Goal: Task Accomplishment & Management: Manage account settings

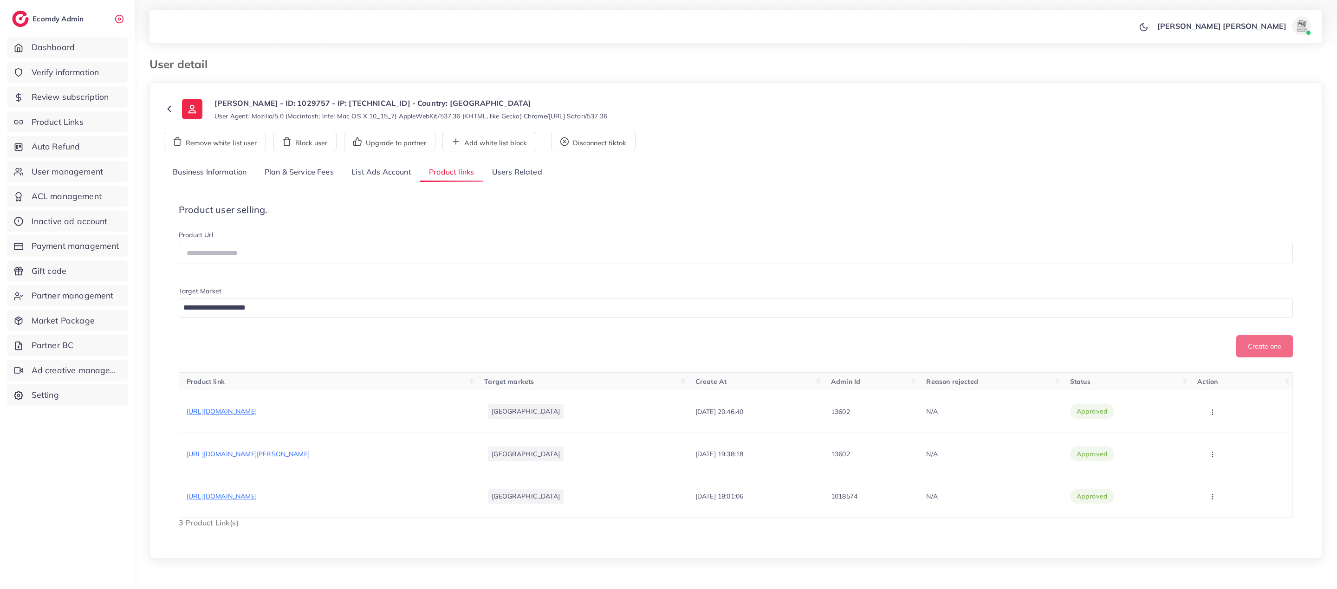
click at [378, 178] on link "List Ads Account" at bounding box center [382, 173] width 78 height 20
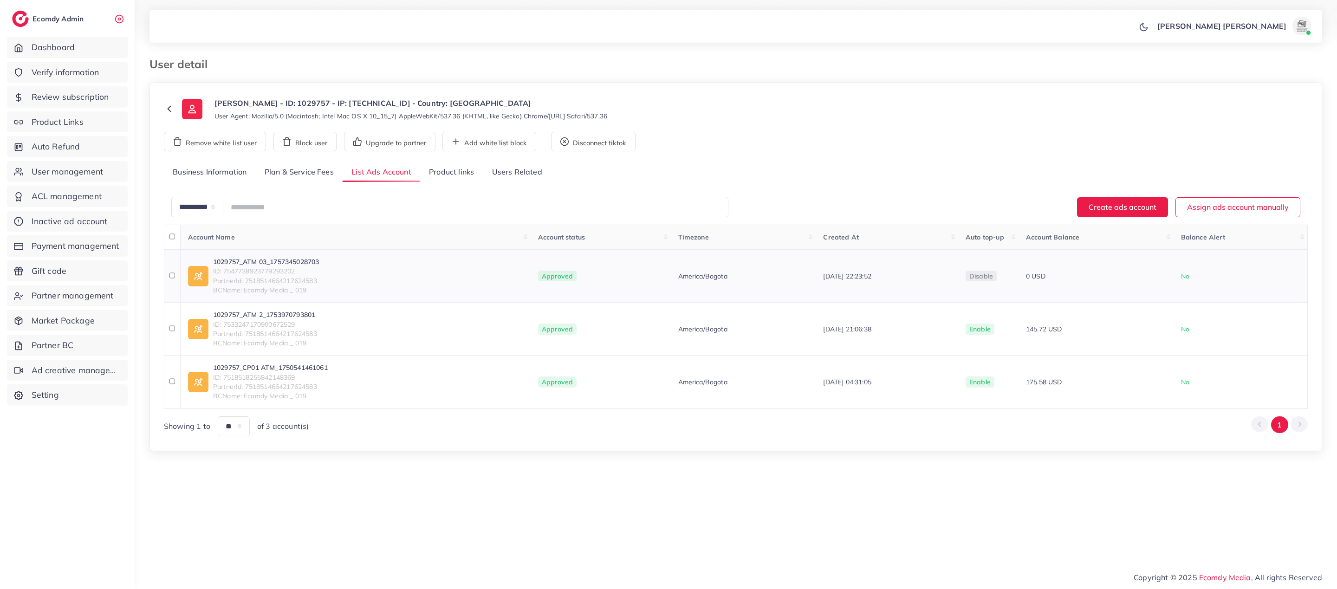
click at [266, 261] on link "1029757_ATM 03_1757345028703" at bounding box center [266, 261] width 106 height 9
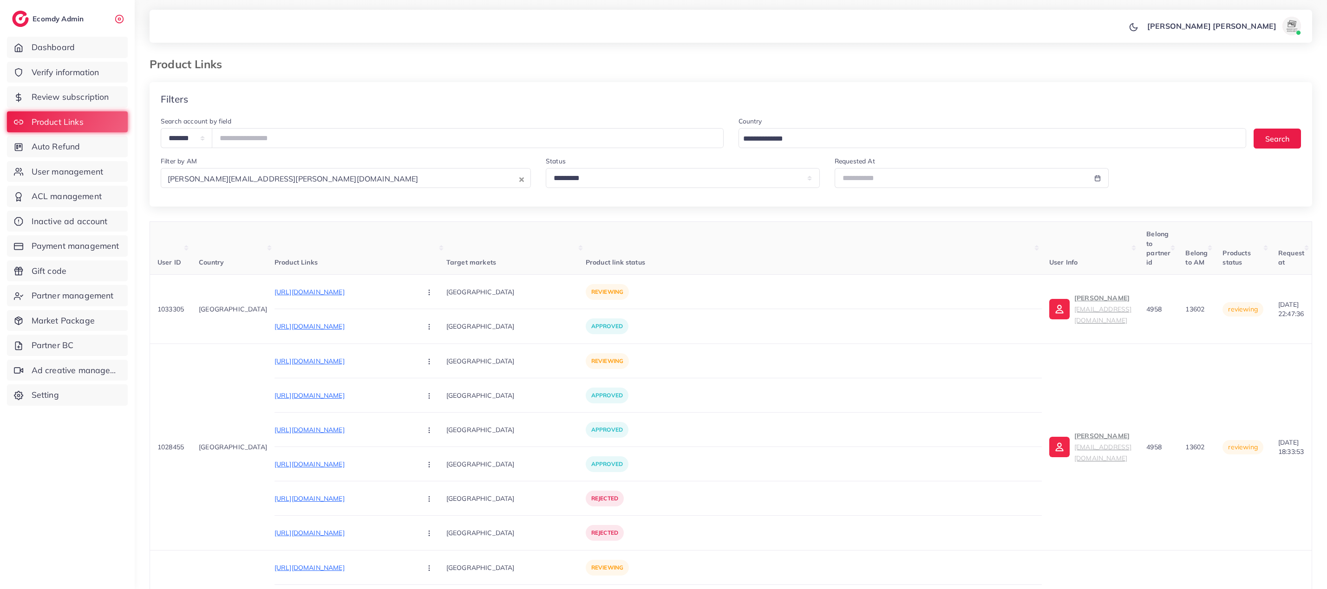
select select "*********"
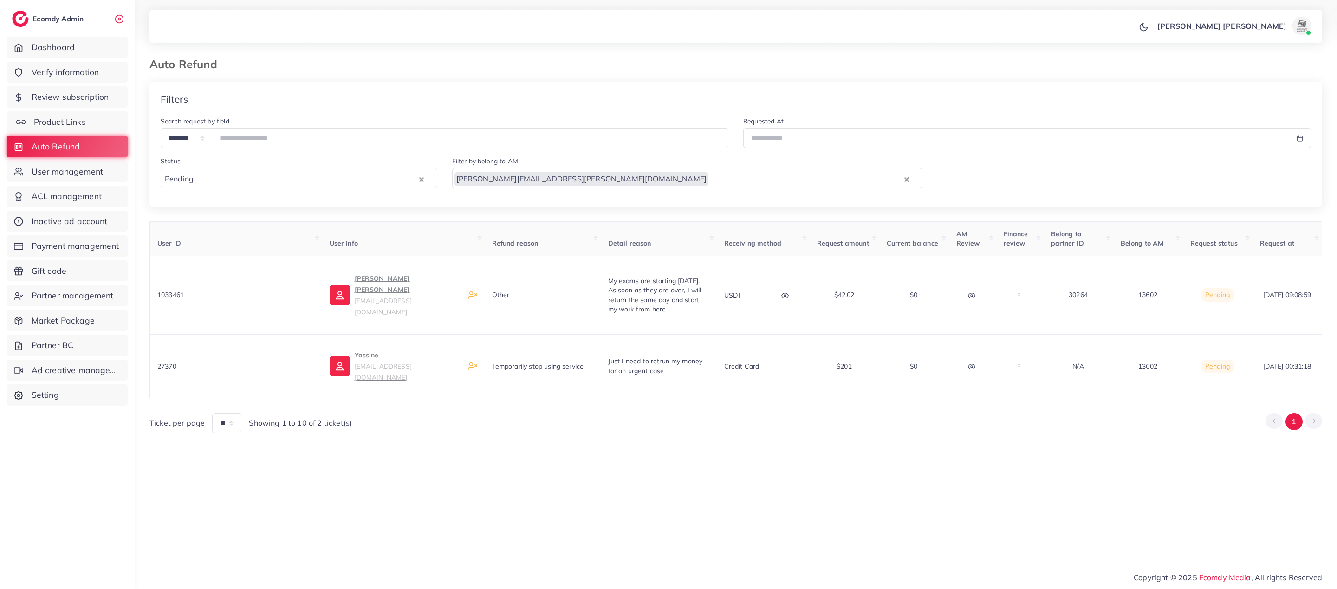
click at [84, 118] on span "Product Links" at bounding box center [60, 122] width 52 height 12
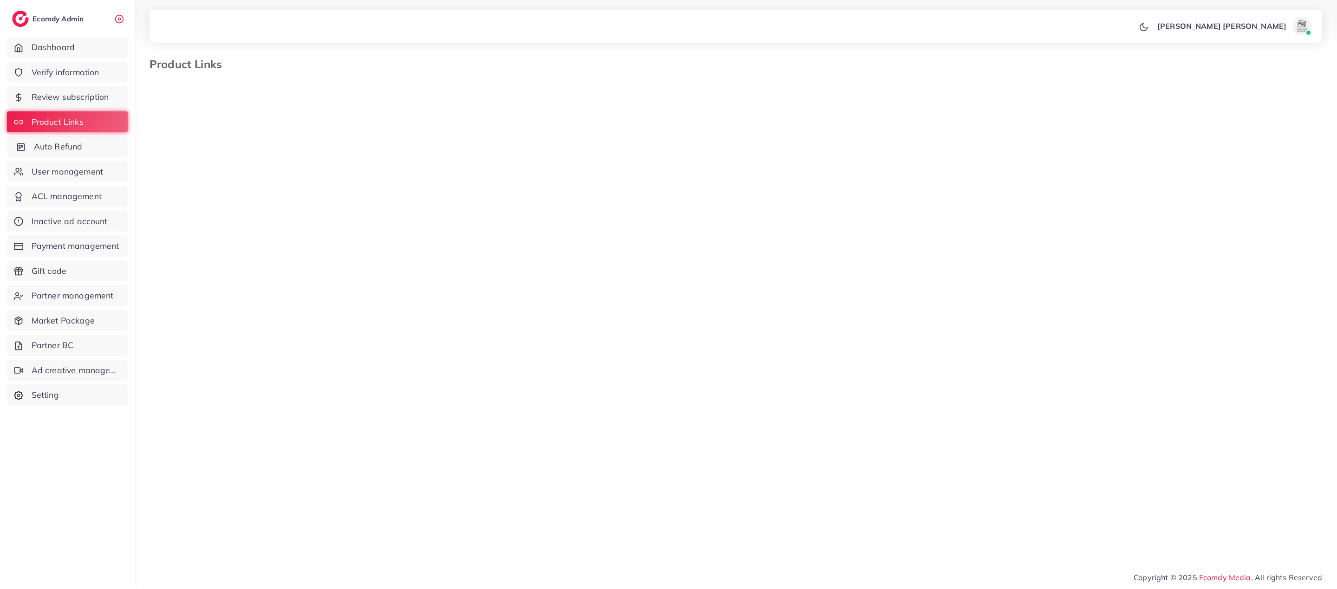
click at [80, 147] on span "Auto Refund" at bounding box center [58, 147] width 49 height 12
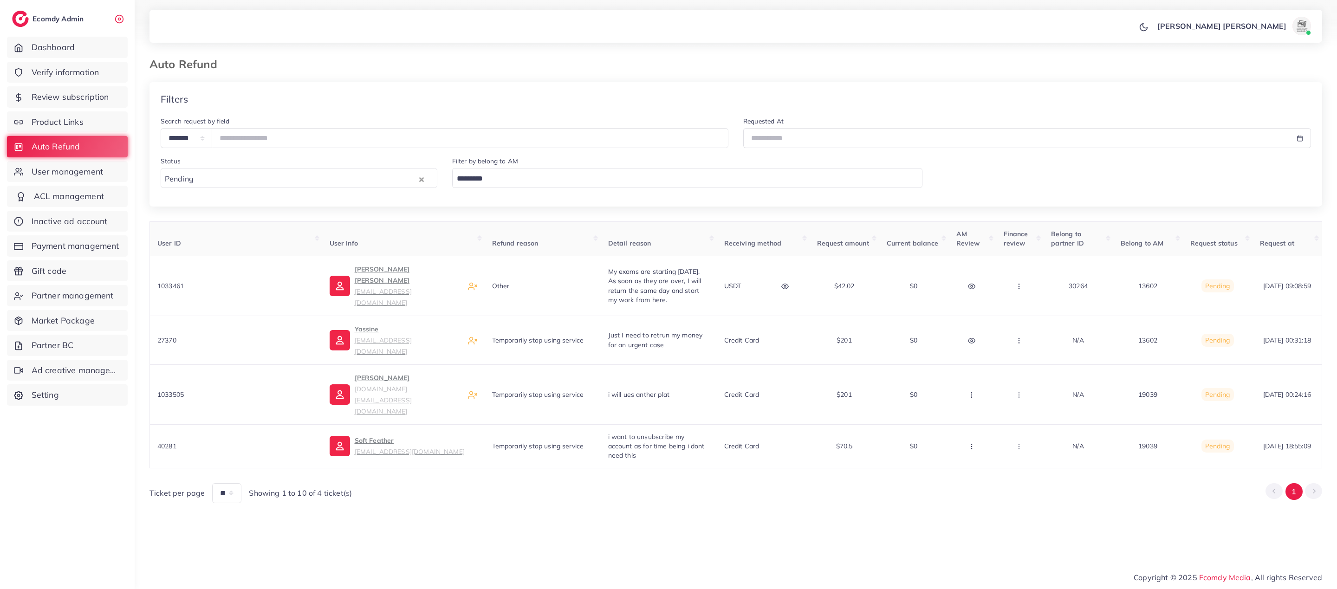
click at [106, 191] on link "ACL management" at bounding box center [67, 196] width 121 height 21
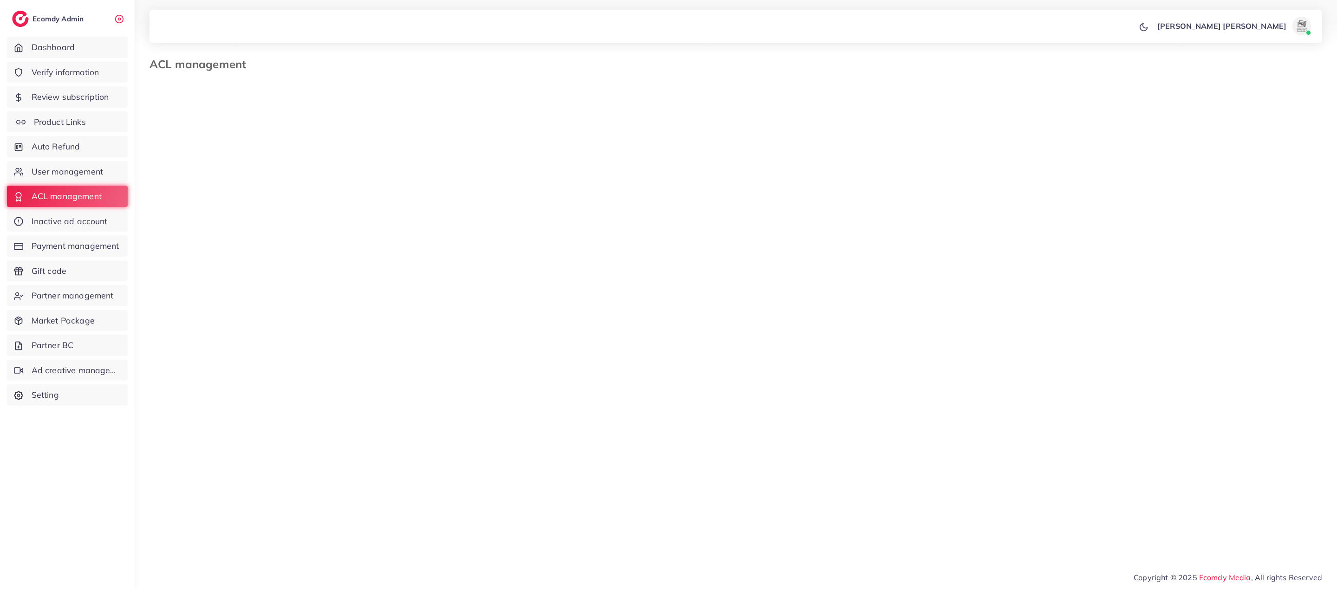
click at [88, 127] on link "Product Links" at bounding box center [67, 121] width 121 height 21
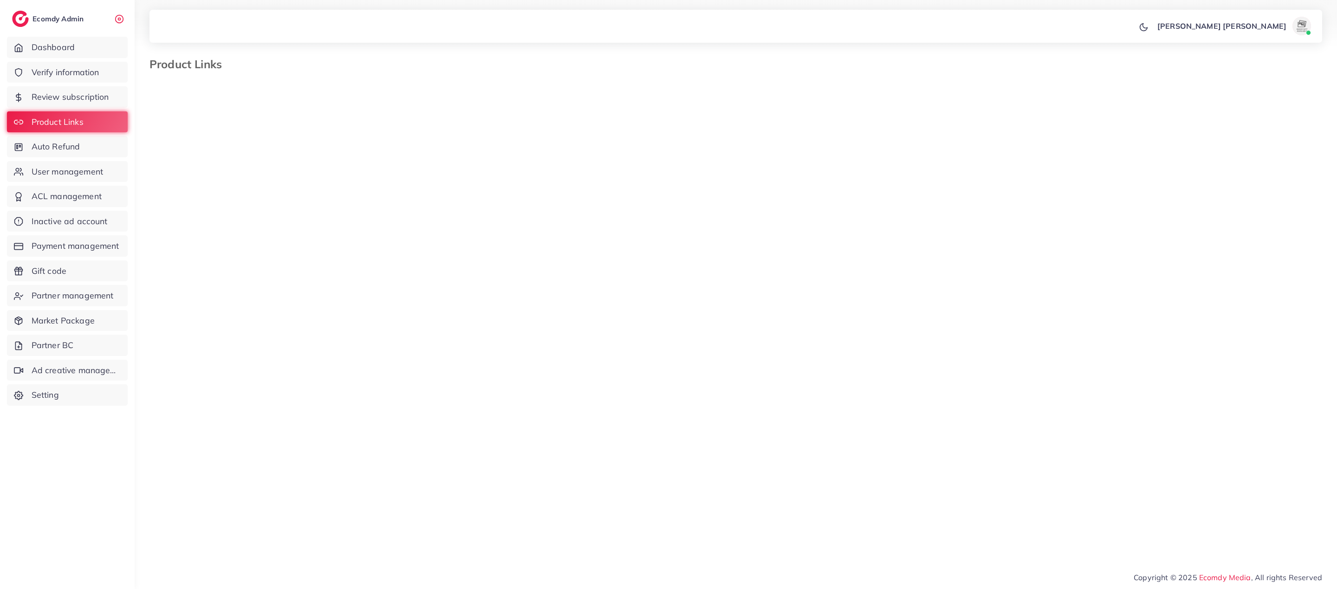
select select "*********"
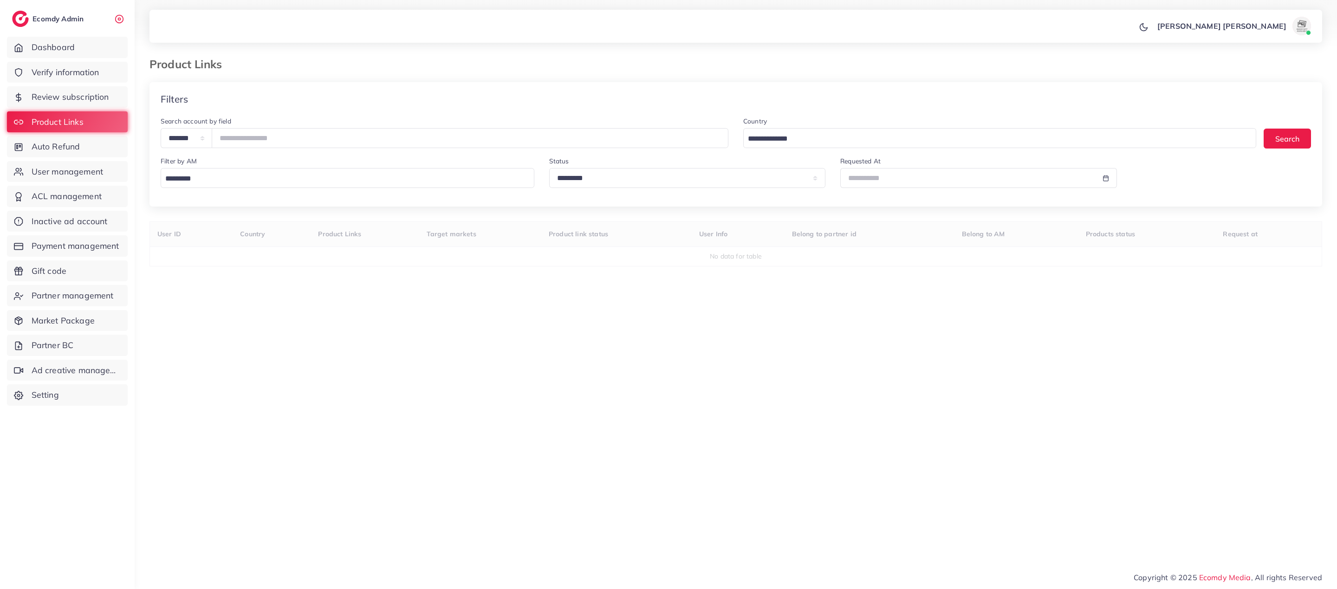
click at [466, 181] on input "Search for option" at bounding box center [345, 179] width 367 height 14
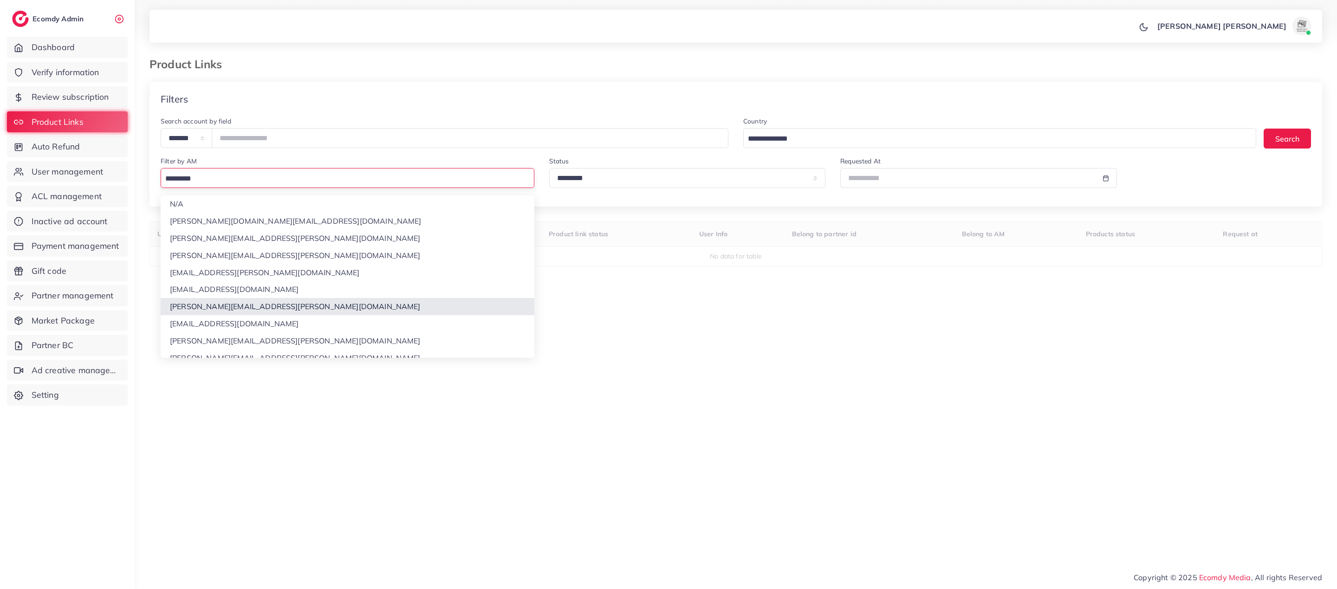
drag, startPoint x: 259, startPoint y: 302, endPoint x: 272, endPoint y: 301, distance: 13.5
click at [259, 302] on div "**********" at bounding box center [736, 284] width 1173 height 404
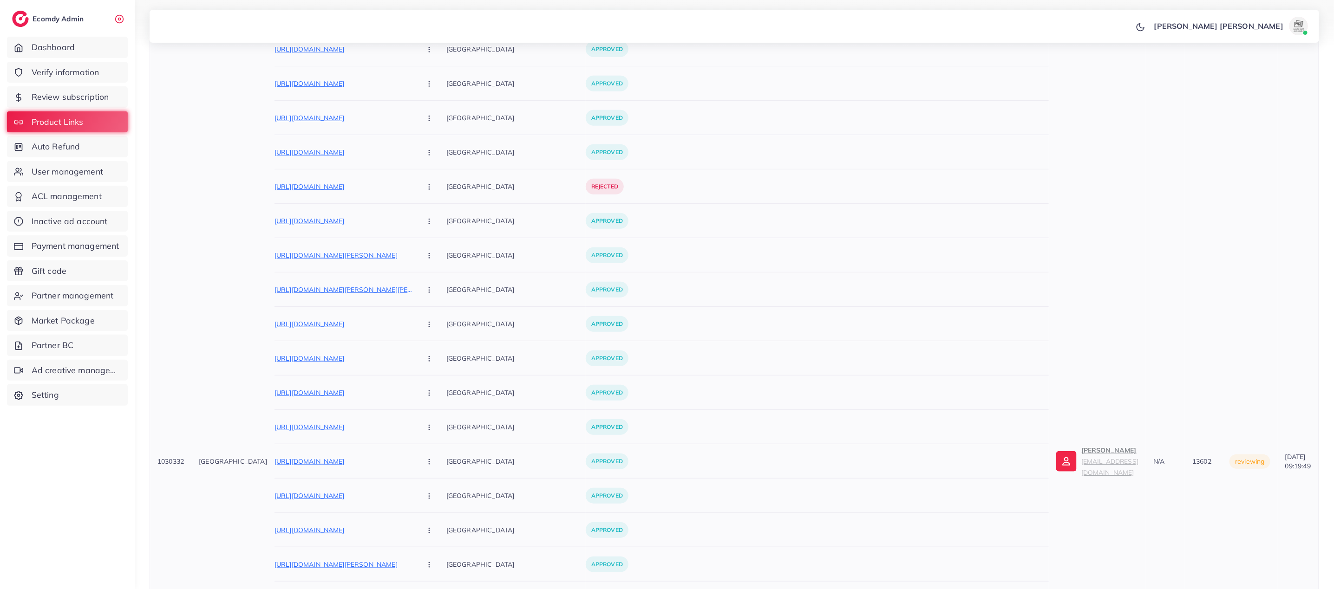
scroll to position [387, 0]
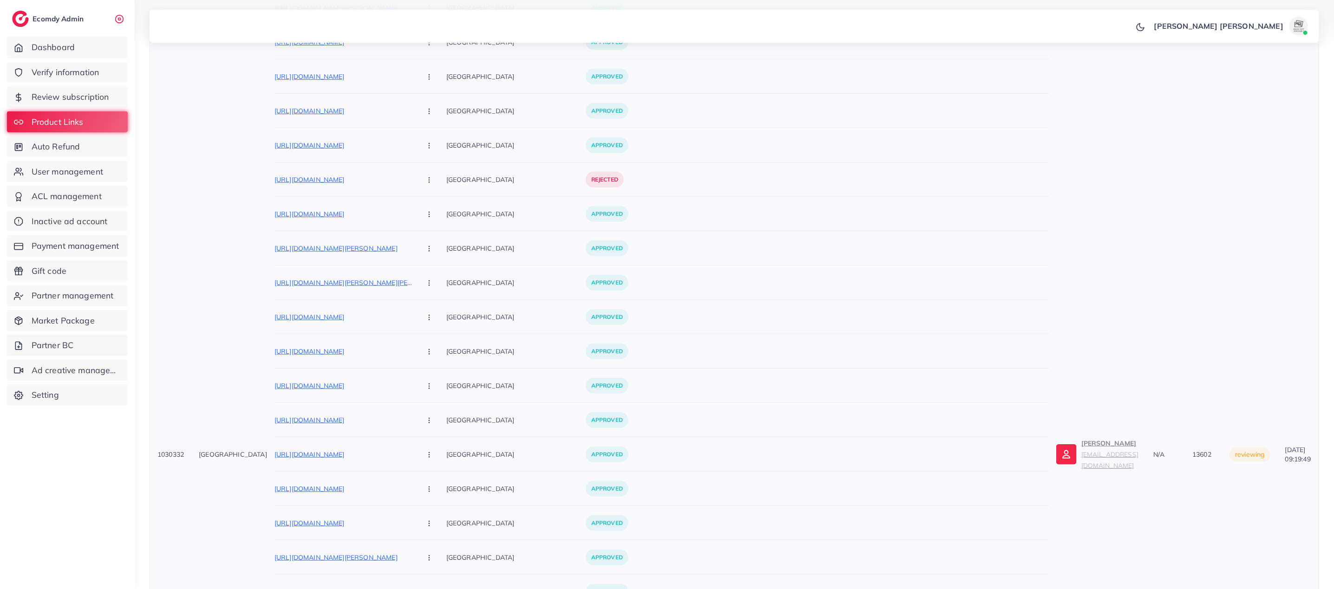
click at [1081, 457] on small "luxury.tienda.m@gmail.com" at bounding box center [1109, 459] width 57 height 19
click at [1049, 471] on td "Tom Fish luxury.tienda.m@gmail.com" at bounding box center [1097, 455] width 97 height 1135
click at [1056, 461] on img at bounding box center [1066, 454] width 20 height 20
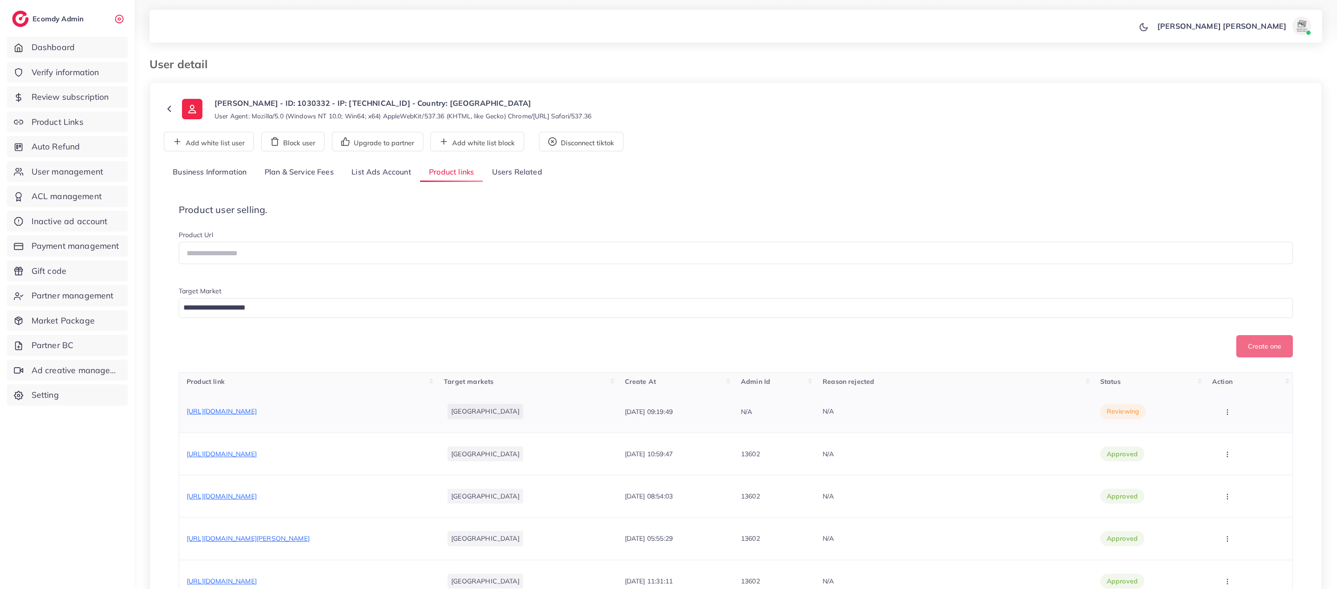
scroll to position [51, 0]
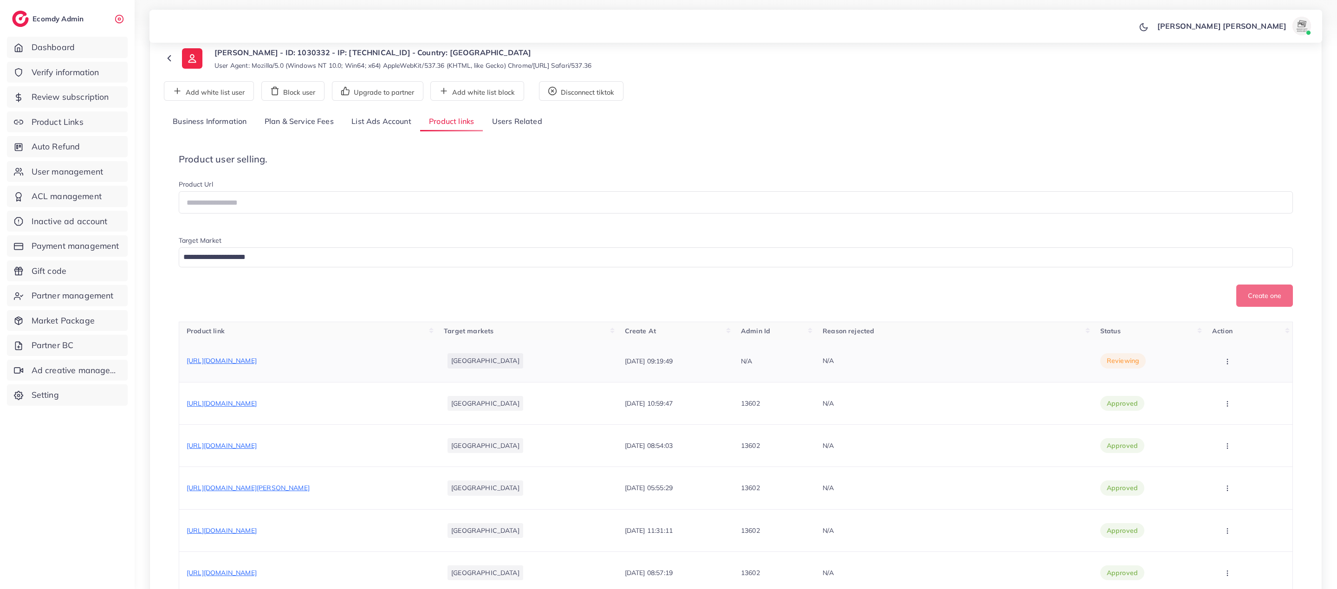
click at [257, 363] on span "[URL][DOMAIN_NAME]" at bounding box center [222, 361] width 70 height 8
click at [1231, 367] on button "button" at bounding box center [1229, 361] width 33 height 21
click at [1232, 388] on span "Approve" at bounding box center [1247, 389] width 31 height 9
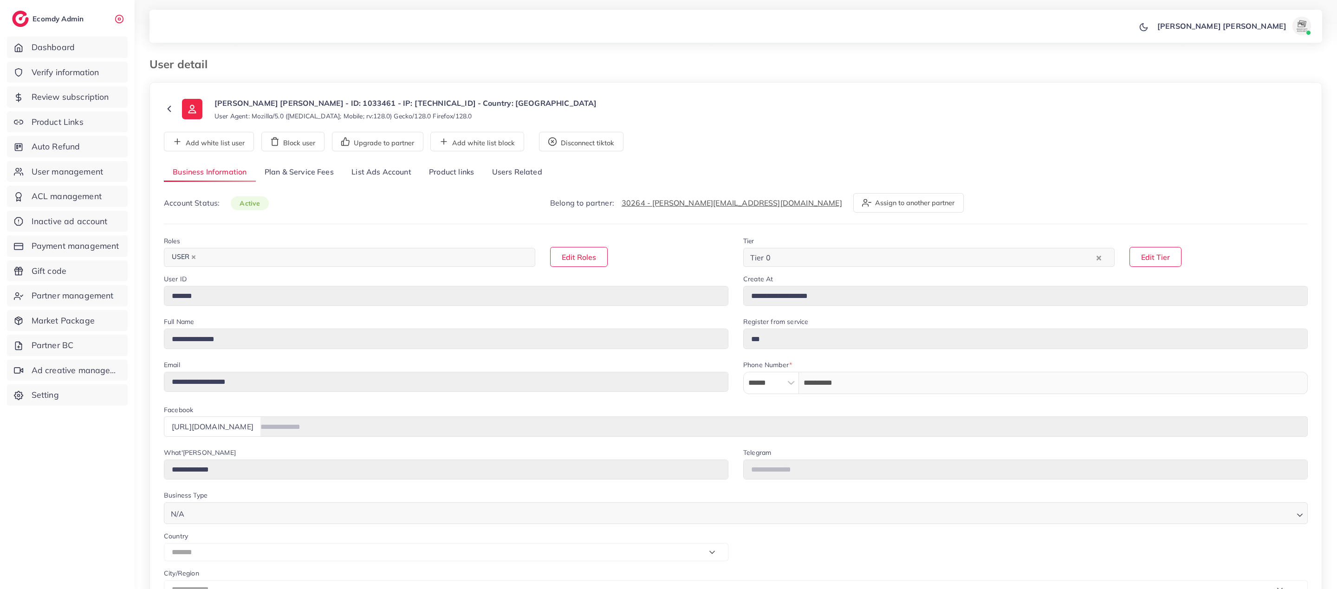
select select "*******"
click at [443, 169] on link "Product links" at bounding box center [451, 173] width 63 height 20
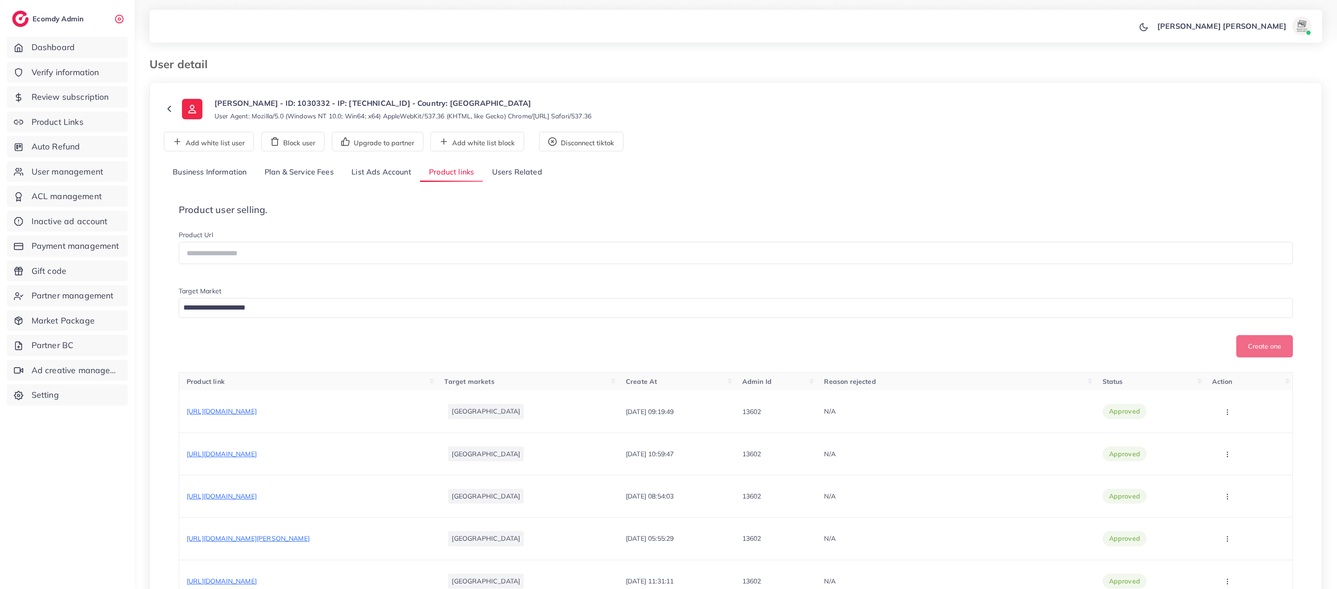
click at [371, 174] on link "List Ads Account" at bounding box center [382, 173] width 78 height 20
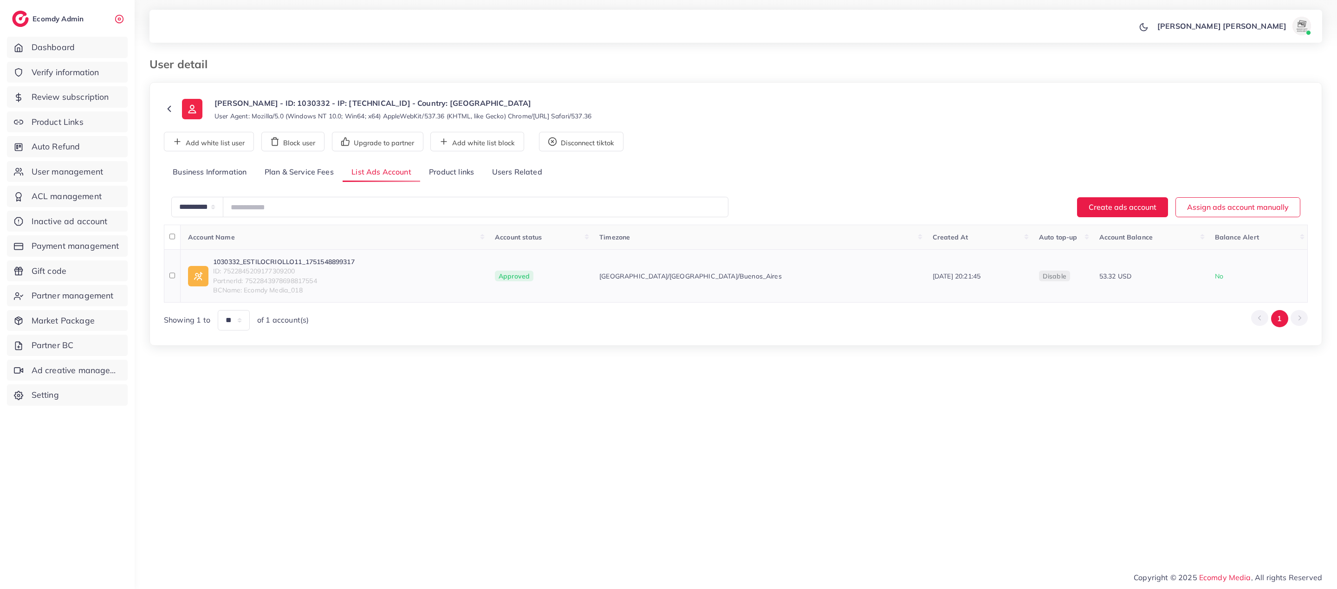
click at [318, 261] on link "1030332_ESTILOCRIOLLO11_1751548899317" at bounding box center [284, 261] width 142 height 9
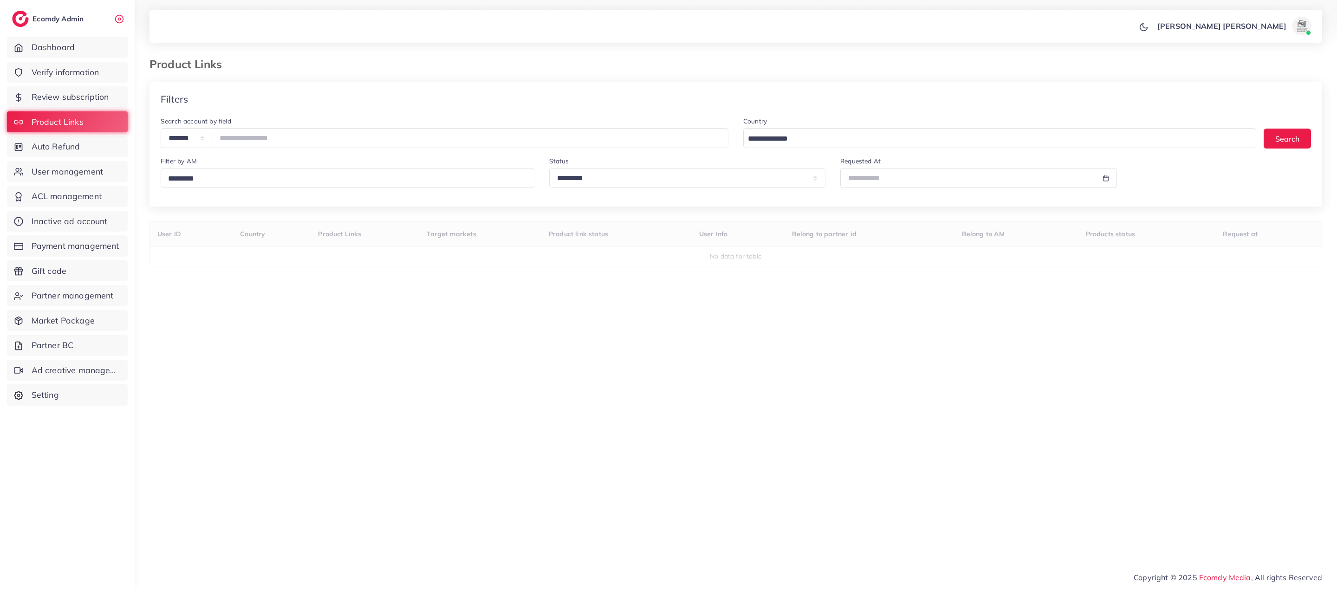
select select "*********"
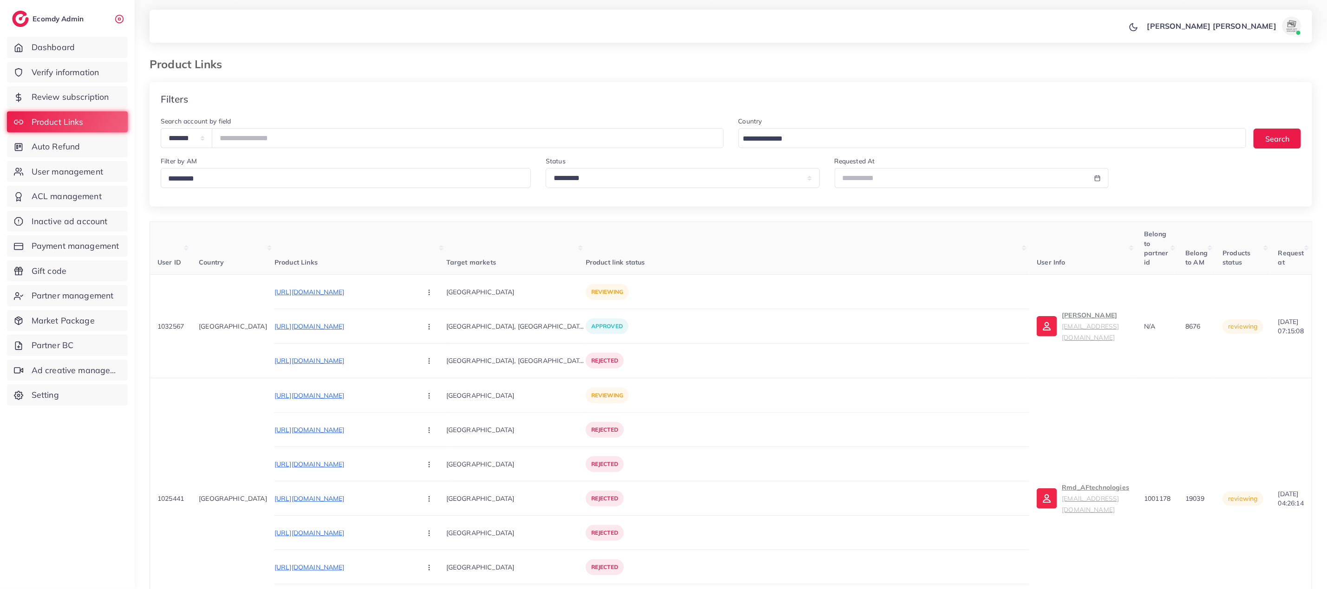
click at [376, 183] on input "Search for option" at bounding box center [345, 179] width 360 height 14
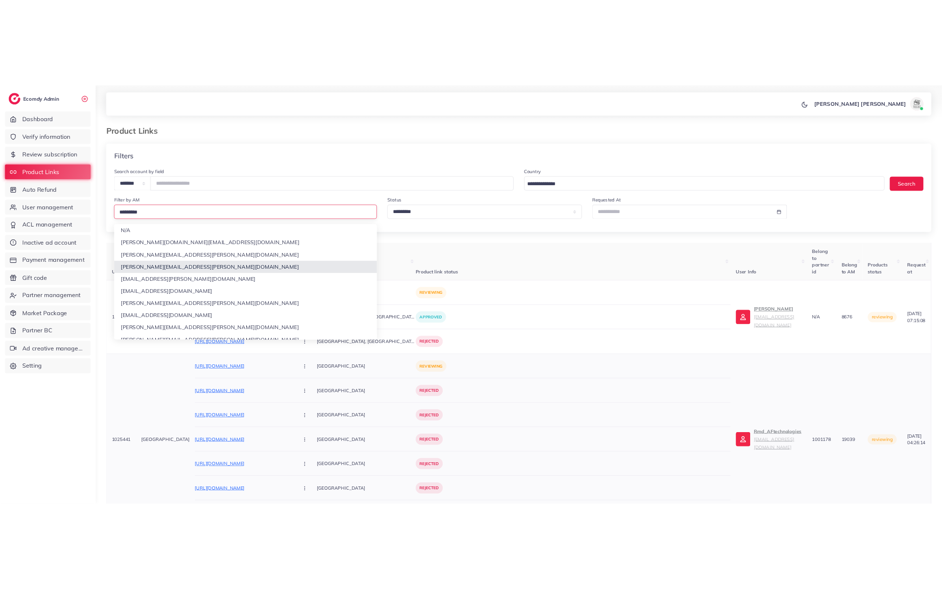
scroll to position [8, 0]
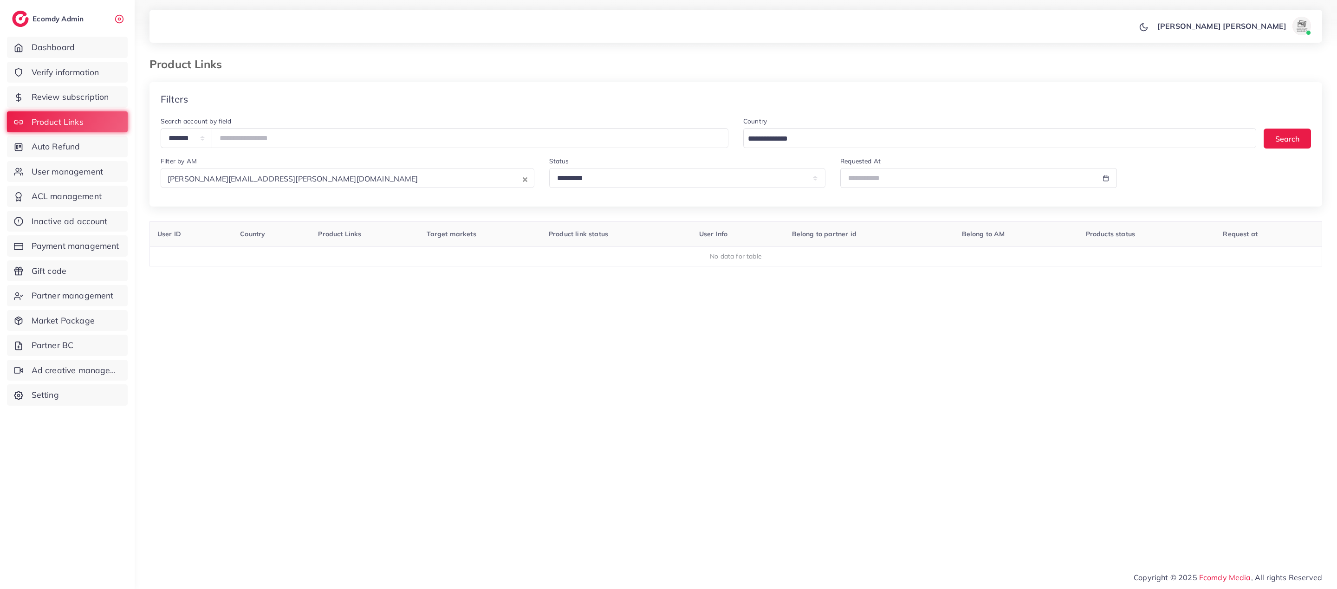
click at [214, 122] on label "Search account by field" at bounding box center [196, 121] width 71 height 9
click at [268, 139] on input "number" at bounding box center [470, 138] width 517 height 20
drag, startPoint x: 54, startPoint y: 154, endPoint x: 62, endPoint y: 166, distance: 14.4
click at [55, 154] on link "Auto Refund" at bounding box center [67, 146] width 121 height 21
click at [63, 166] on span "User management" at bounding box center [70, 172] width 72 height 12
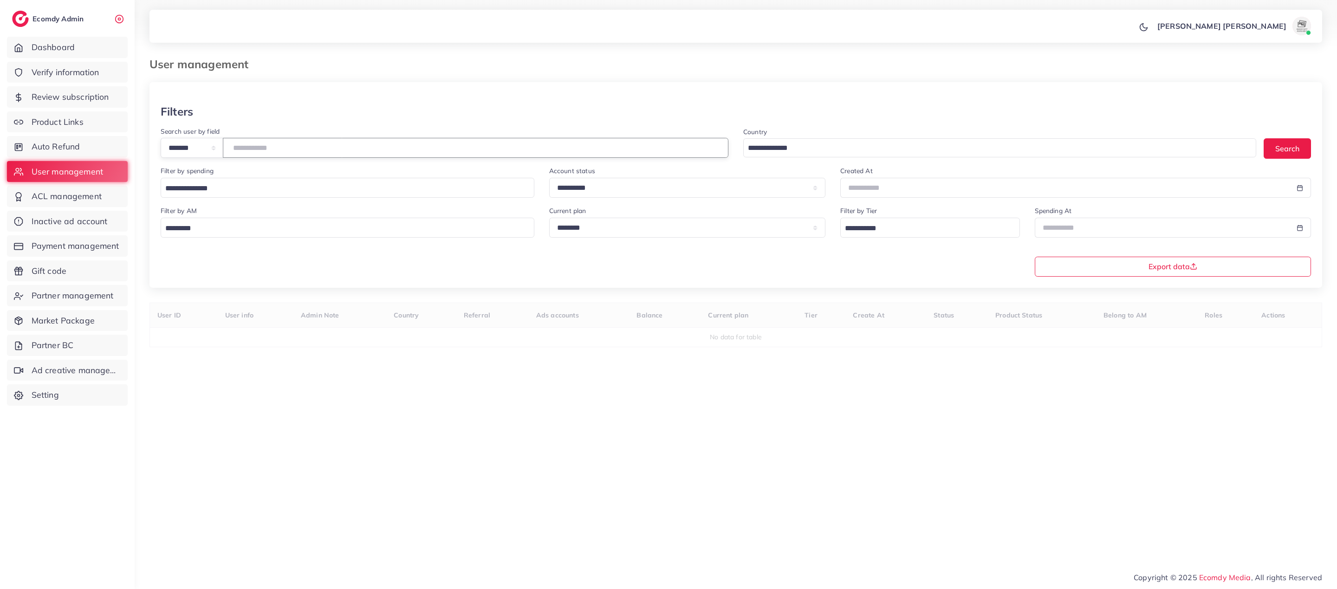
click at [314, 152] on input "number" at bounding box center [476, 148] width 506 height 20
paste input "*******"
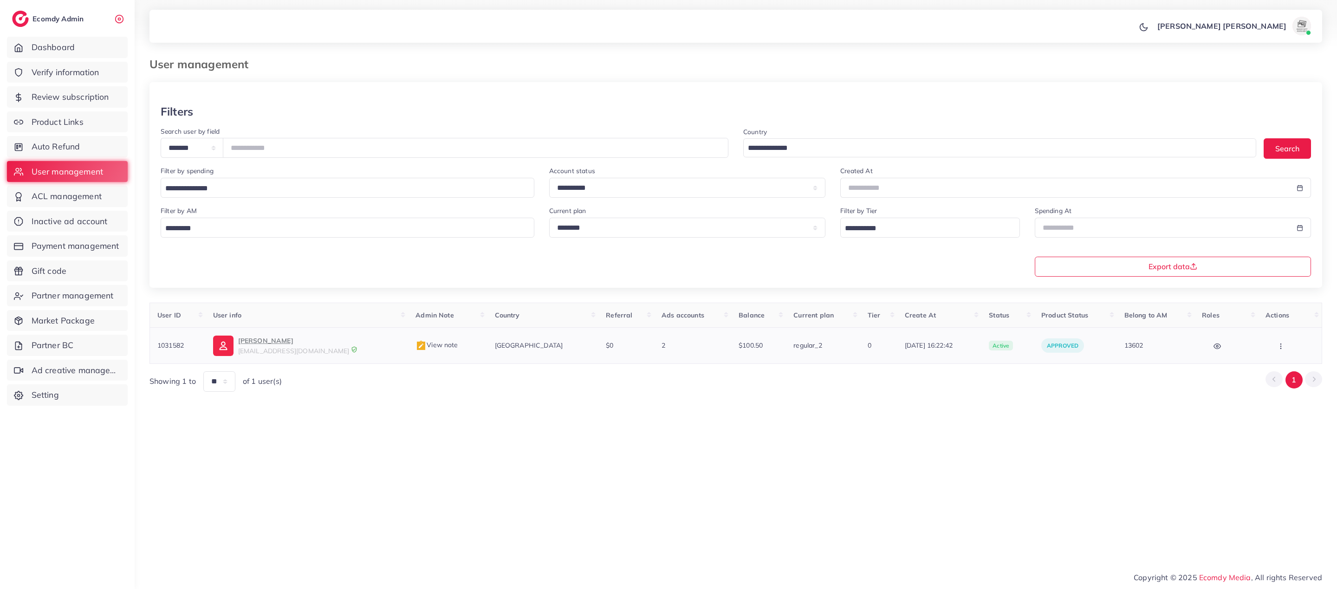
click at [267, 353] on span "access.digivyze@gmail.com" at bounding box center [293, 351] width 111 height 8
click at [286, 146] on input "*******" at bounding box center [476, 148] width 506 height 20
click at [287, 146] on input "*******" at bounding box center [476, 148] width 506 height 20
paste input "number"
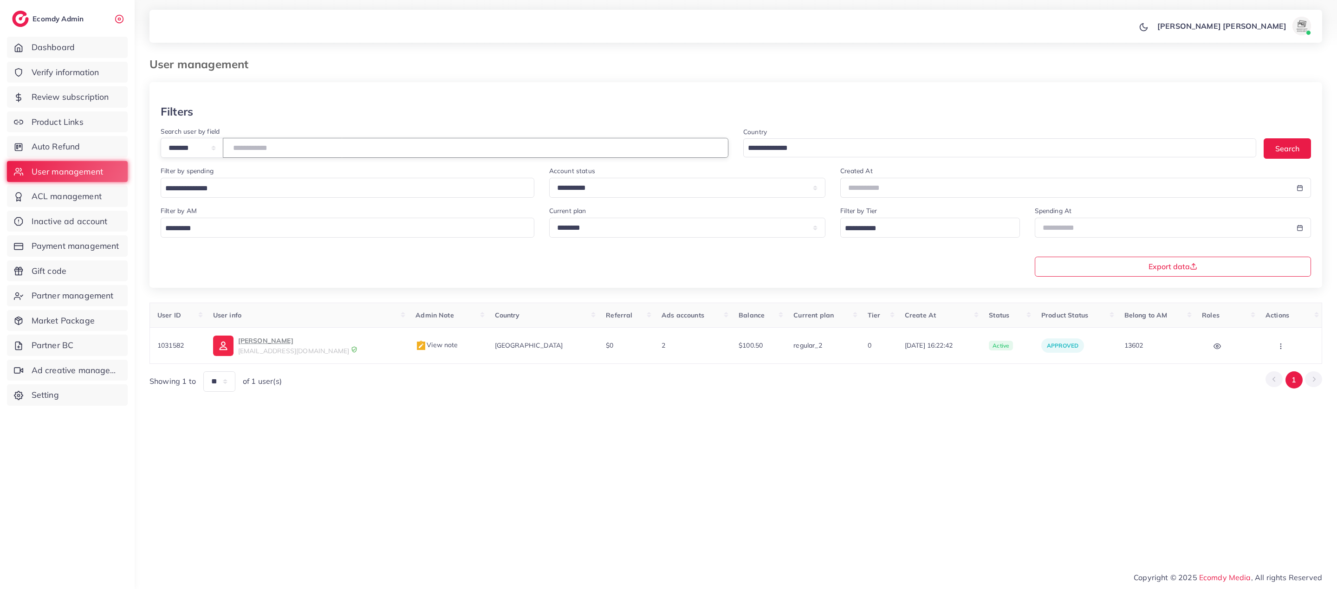
type input "*******"
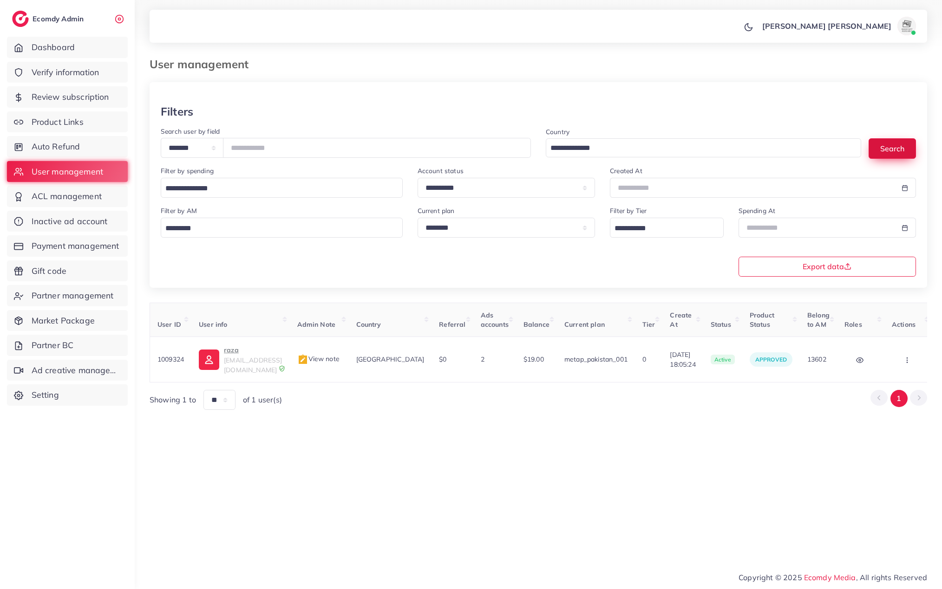
click at [901, 152] on button "Search" at bounding box center [891, 148] width 47 height 20
click at [255, 356] on p "raza" at bounding box center [253, 350] width 58 height 11
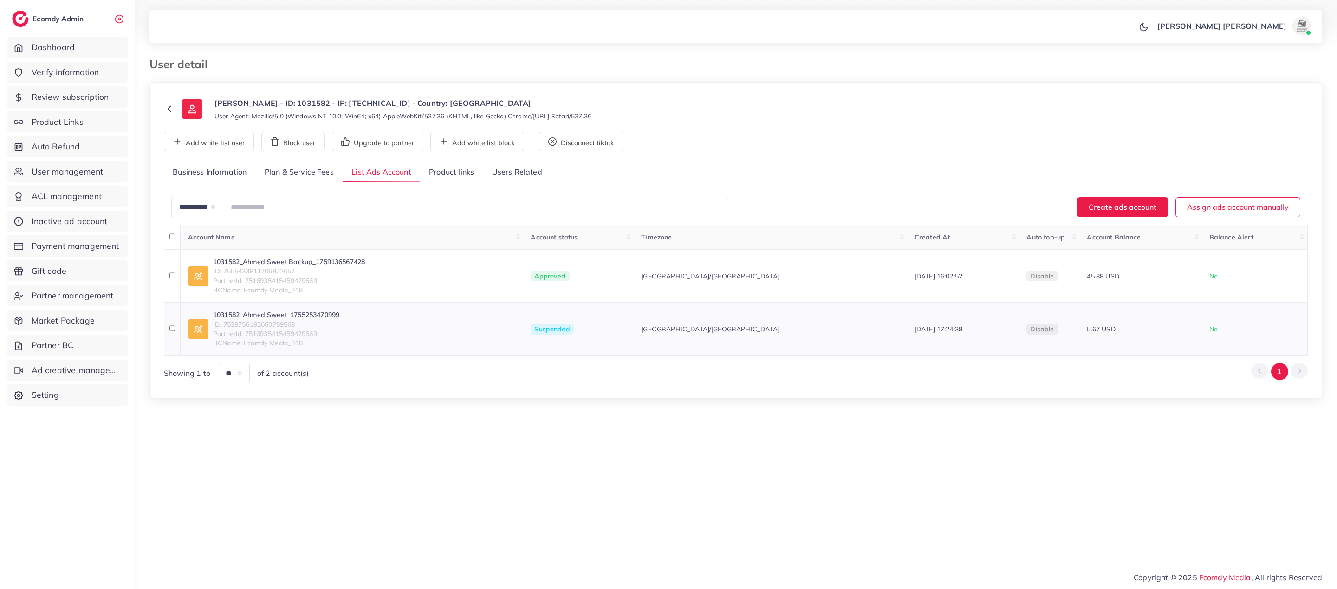
click at [252, 314] on link "1031582_Ahmed Sweet_1755253470999" at bounding box center [276, 314] width 126 height 9
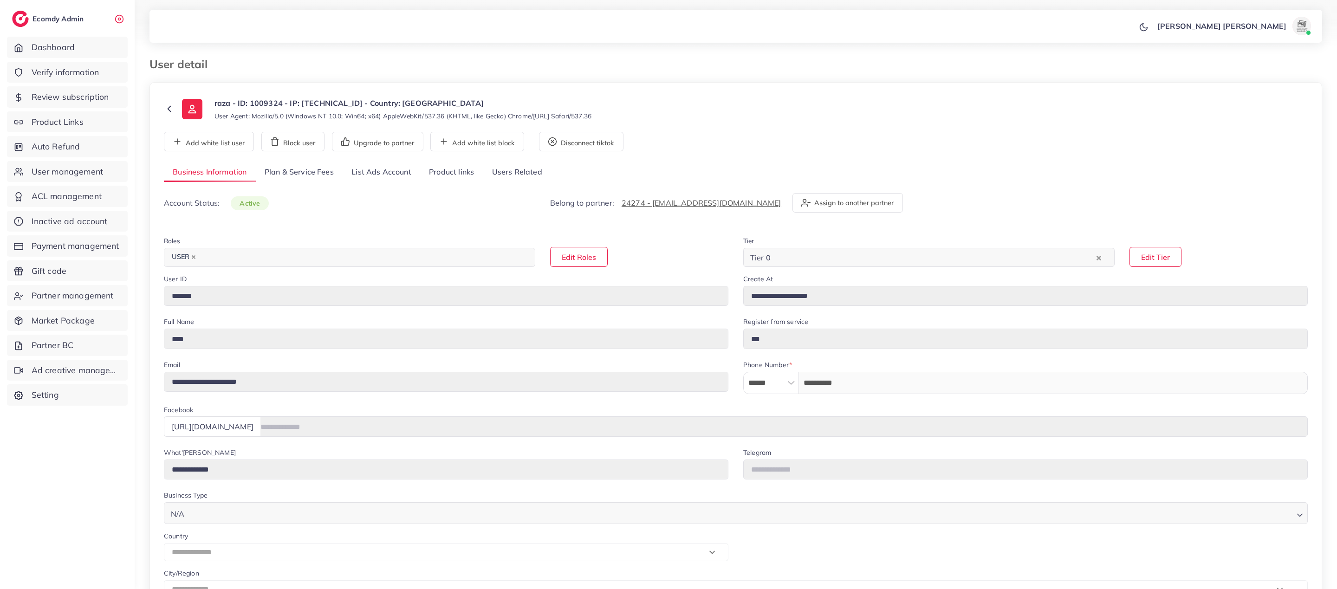
select select "**********"
click at [398, 181] on link "List Ads Account" at bounding box center [382, 173] width 78 height 20
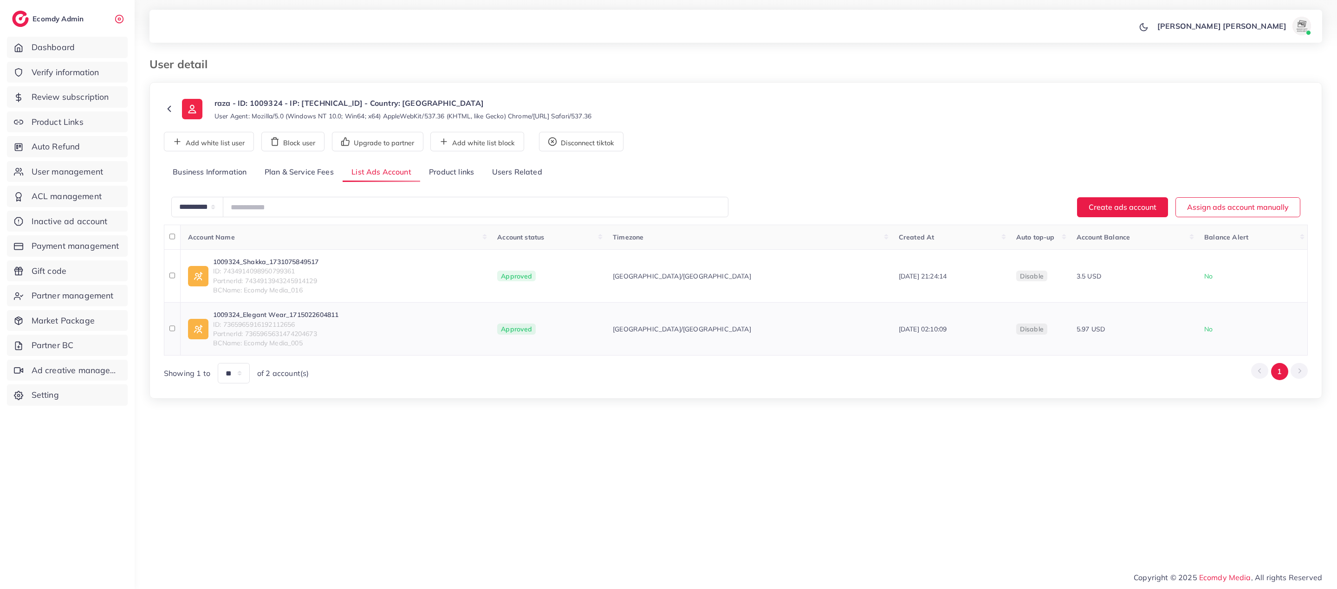
click at [305, 306] on td "1009324_Elegant Wear_1715022604811 ID: 7365965916192112656 PartnerId: 736596563…" at bounding box center [335, 329] width 310 height 53
click at [304, 311] on td "1009324_Elegant Wear_1715022604811 ID: 7365965916192112656 PartnerId: 736596563…" at bounding box center [335, 329] width 310 height 53
click at [307, 313] on link "1009324_Elegant Wear_1715022604811" at bounding box center [275, 314] width 125 height 9
click at [285, 265] on link "1009324_Shakka_1731075849517" at bounding box center [265, 261] width 105 height 9
click at [450, 176] on link "Product links" at bounding box center [451, 173] width 63 height 20
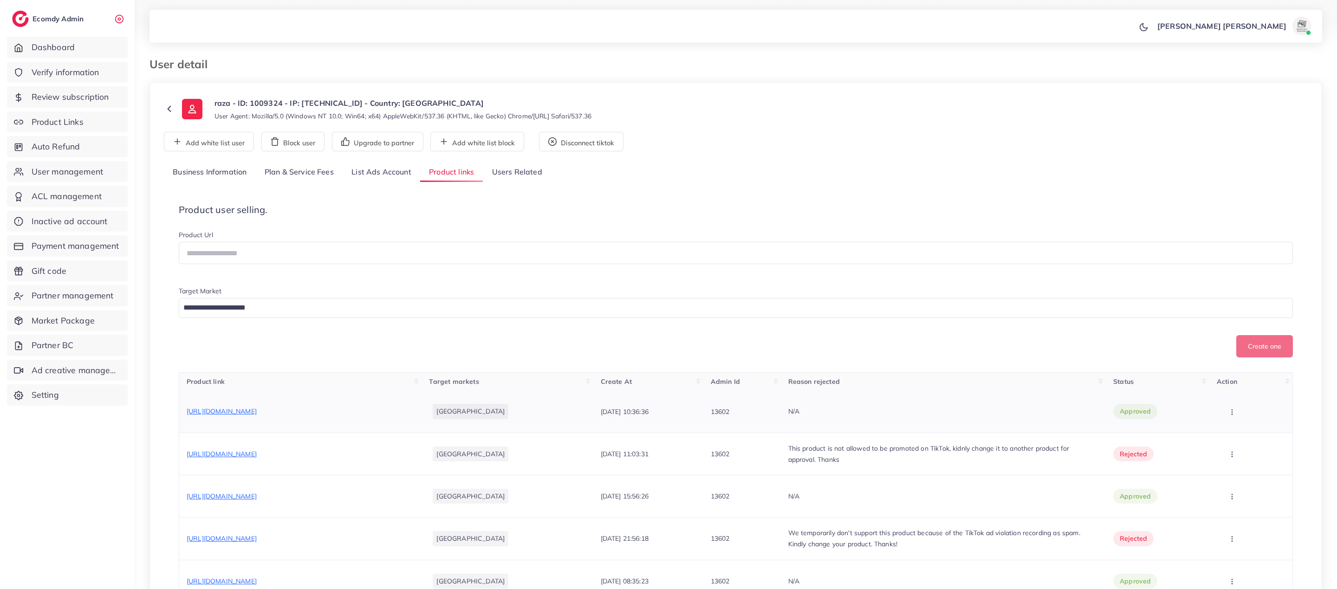
click at [257, 416] on span "[URL][DOMAIN_NAME]" at bounding box center [222, 411] width 70 height 8
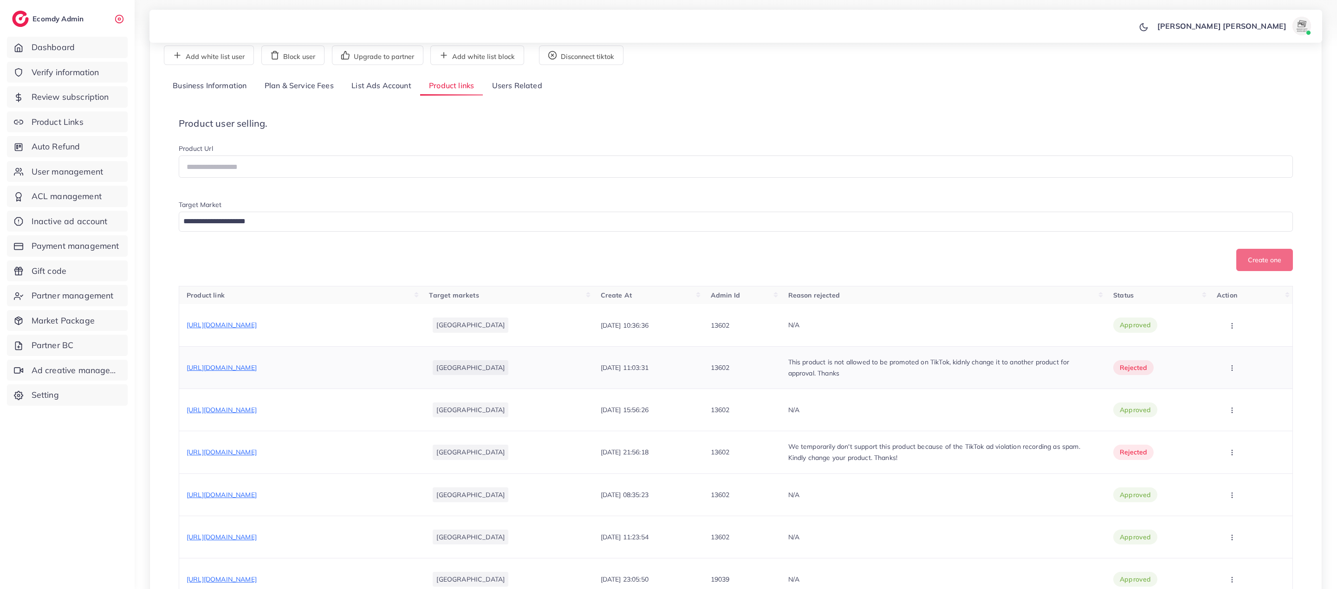
click at [805, 378] on p "This product is not allowed to be promoted on TikTok, kidnly change it to anoth…" at bounding box center [944, 368] width 311 height 22
copy p "This product is not allowed to be promoted on TikTok, kidnly change it to anoth…"
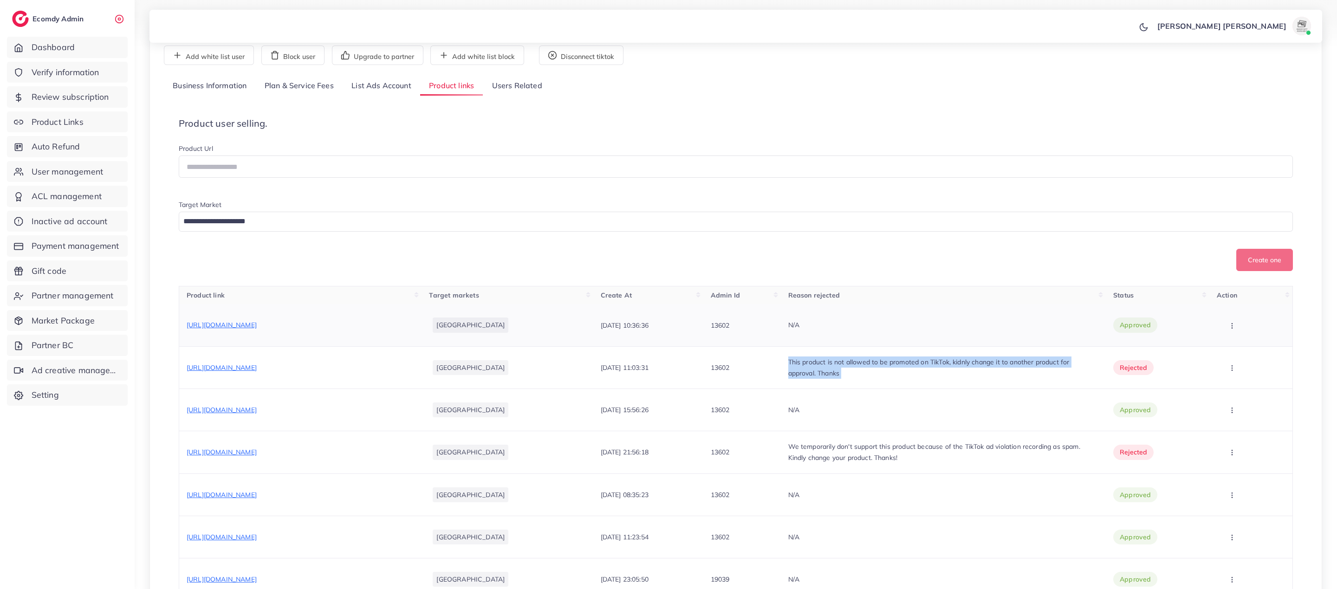
click at [1229, 330] on icon "button" at bounding box center [1232, 325] width 7 height 7
click at [1228, 378] on icon at bounding box center [1230, 375] width 5 height 6
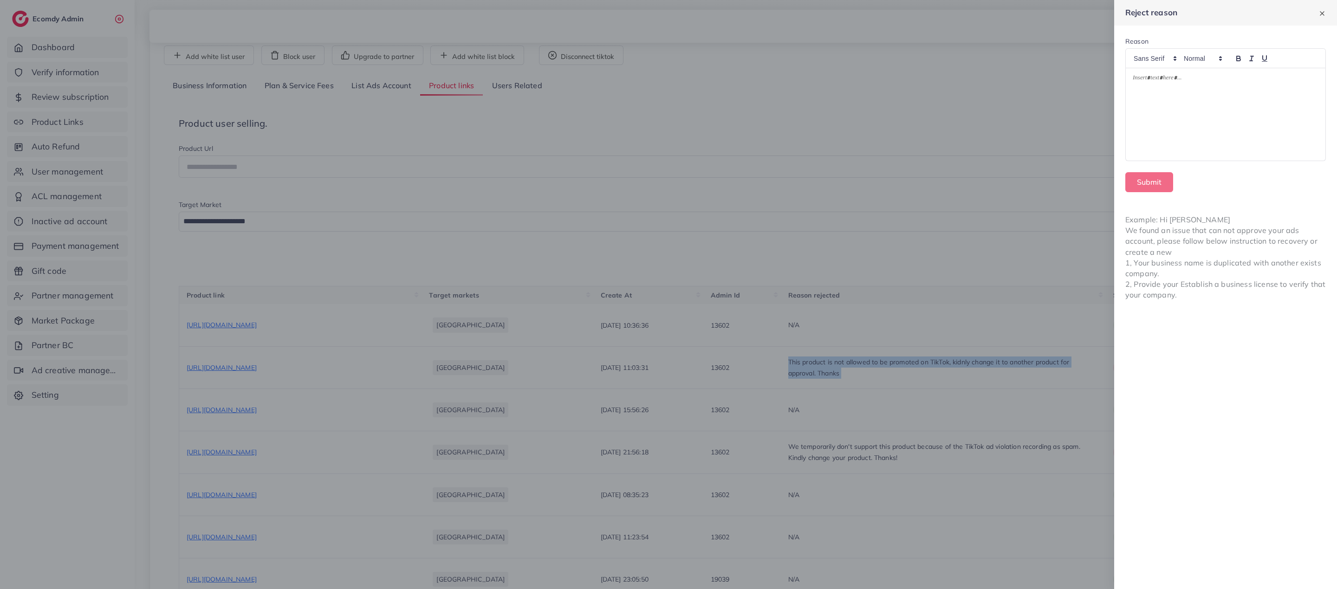
click at [1261, 130] on div at bounding box center [1226, 114] width 200 height 93
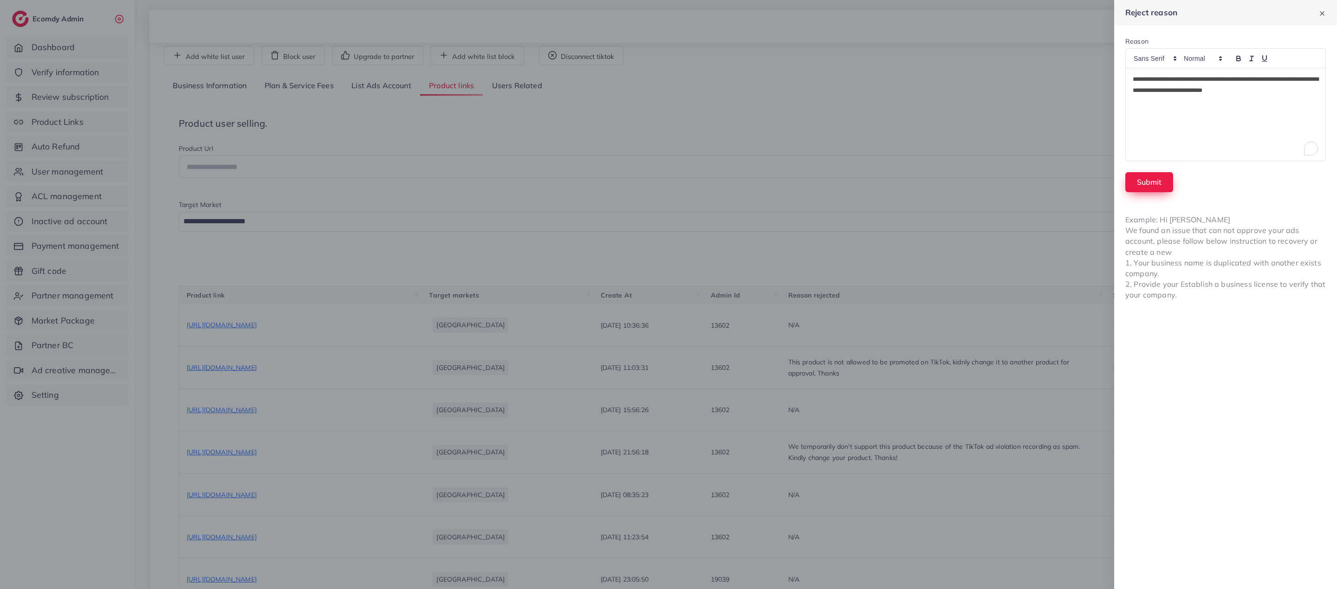
scroll to position [0, 0]
click at [1157, 177] on button "Submit" at bounding box center [1150, 182] width 48 height 20
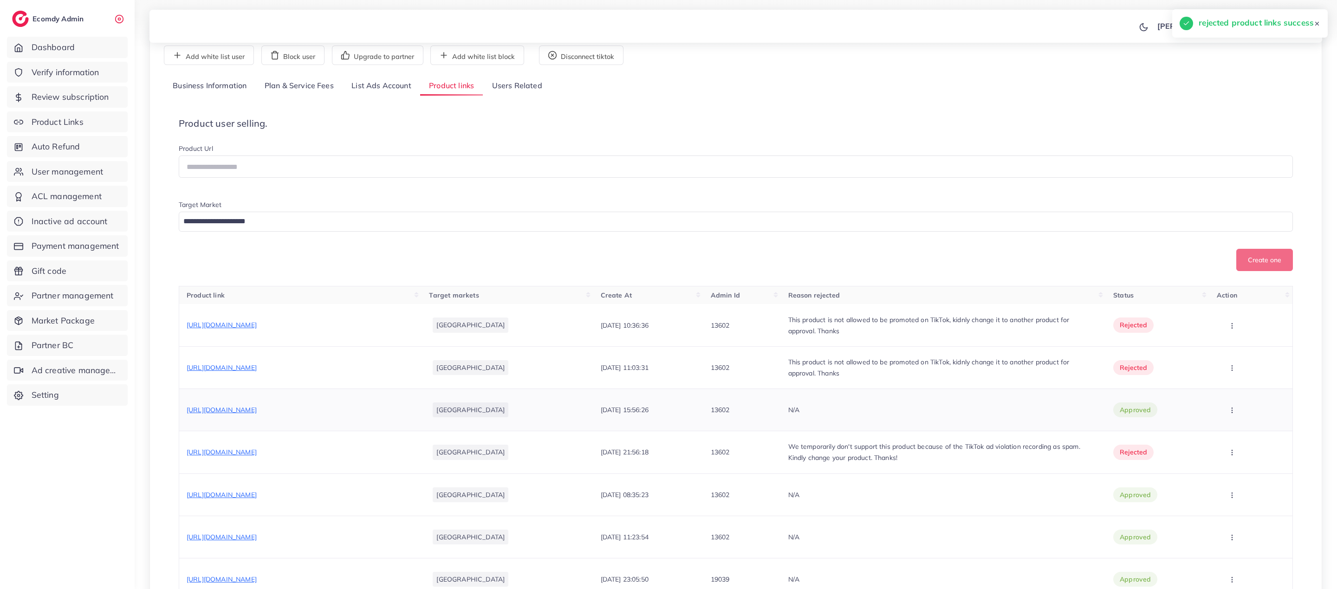
click at [257, 414] on span "[URL][DOMAIN_NAME]" at bounding box center [222, 410] width 70 height 8
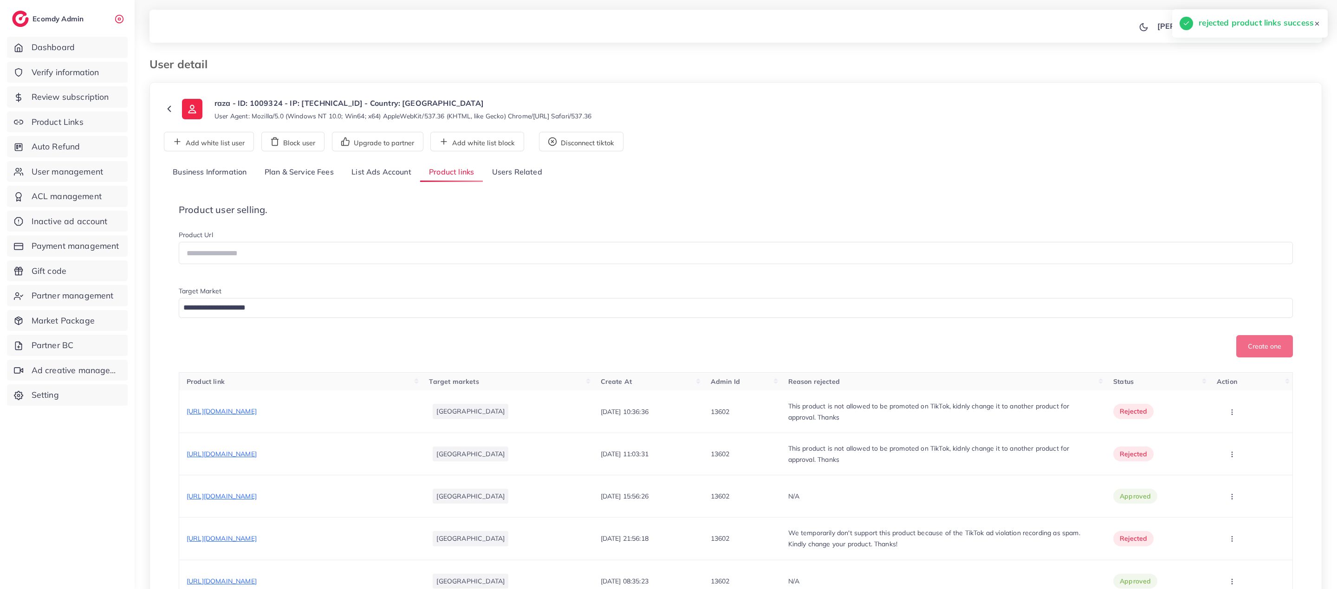
click at [270, 102] on p "raza - ID: 1009324 - IP: [TECHNICAL_ID] - Country: [GEOGRAPHIC_DATA]" at bounding box center [403, 103] width 377 height 11
copy p "1009324"
click at [257, 416] on span "[URL][DOMAIN_NAME]" at bounding box center [222, 411] width 70 height 8
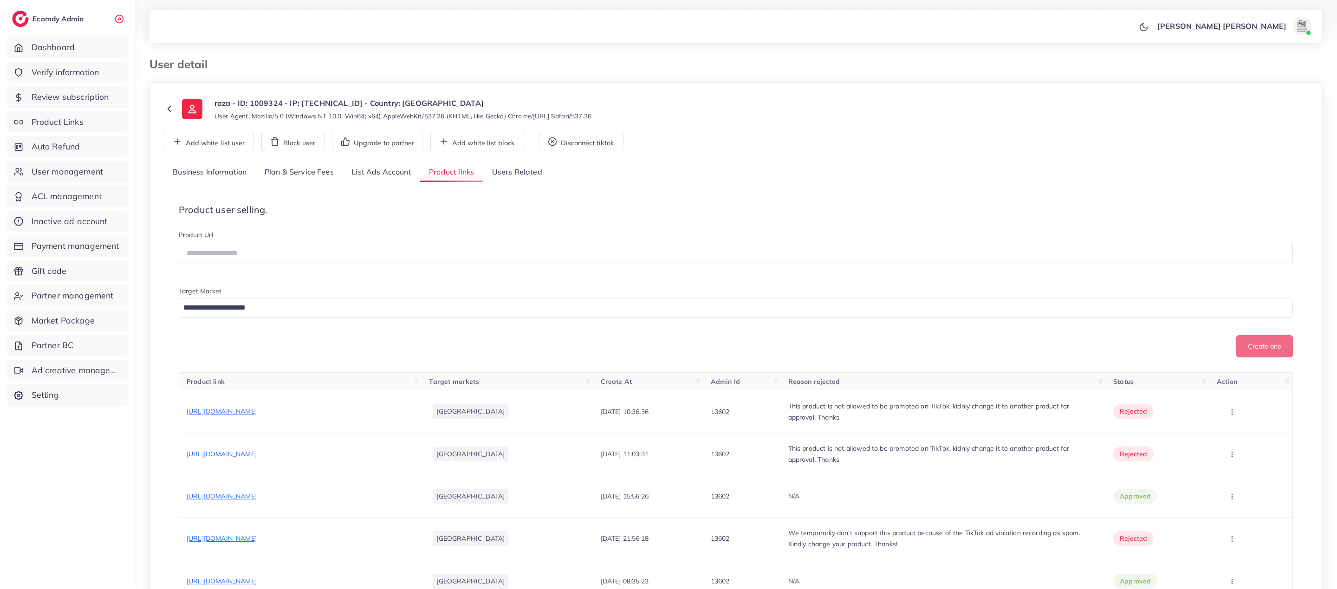
click at [268, 100] on p "raza - ID: 1009324 - IP: [TECHNICAL_ID] - Country: [GEOGRAPHIC_DATA]" at bounding box center [403, 103] width 377 height 11
copy p "1009324"
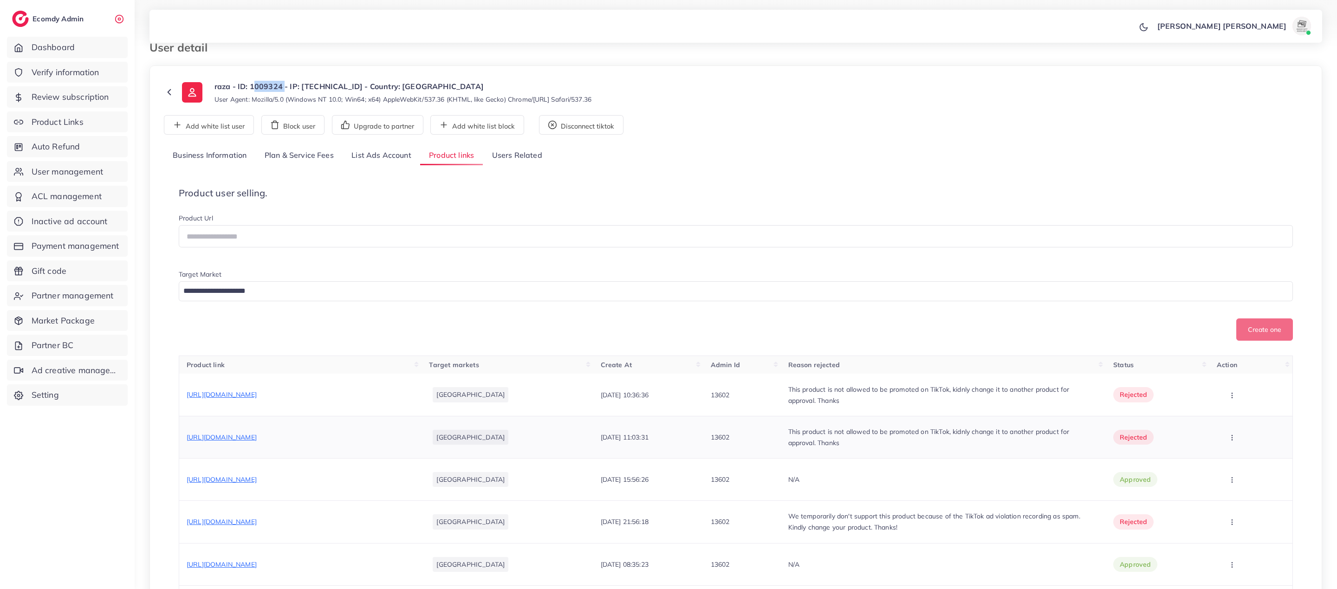
scroll to position [24, 0]
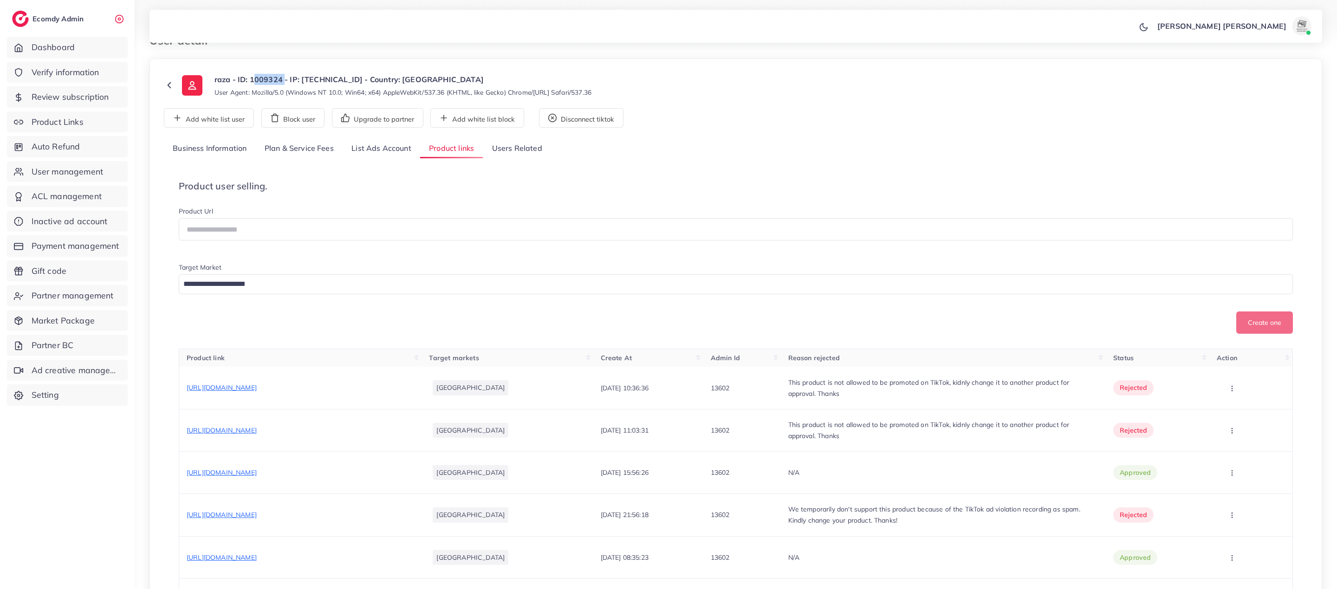
click at [373, 153] on link "List Ads Account" at bounding box center [382, 149] width 78 height 20
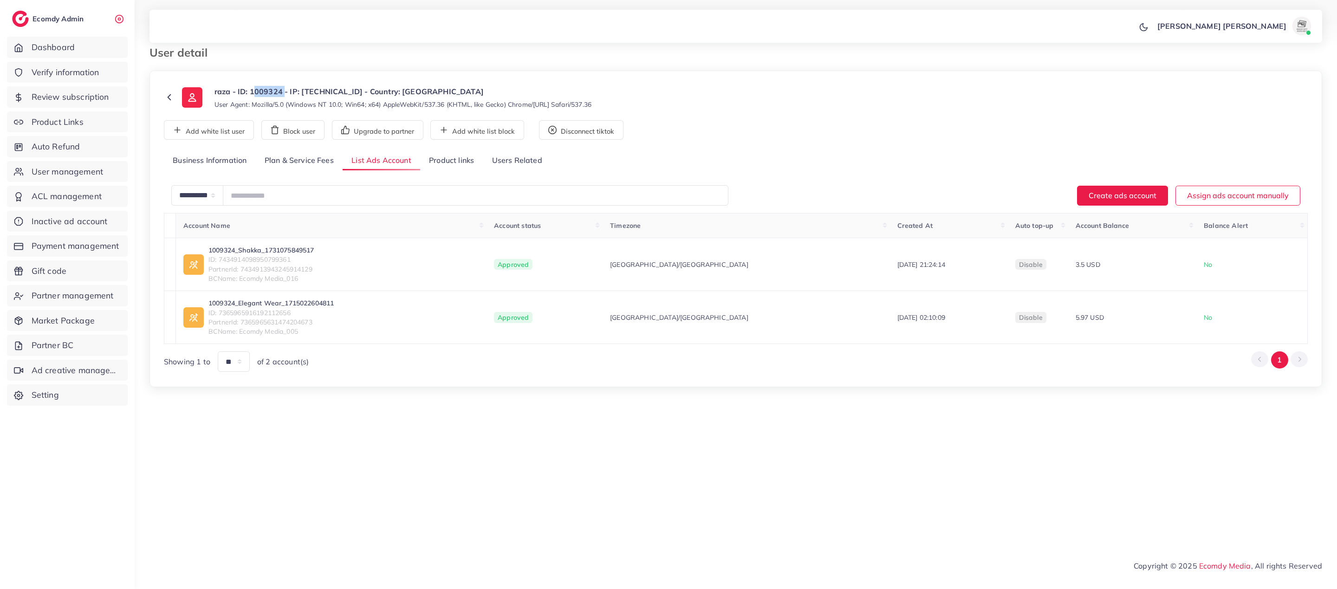
scroll to position [0, 0]
